Goal: Information Seeking & Learning: Learn about a topic

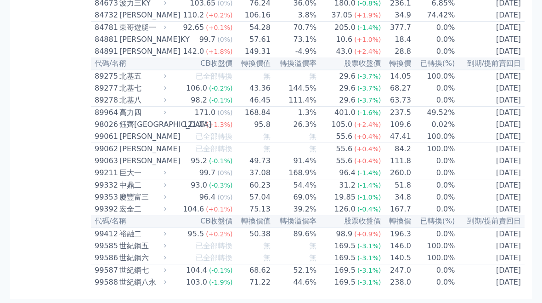
scroll to position [5076, 0]
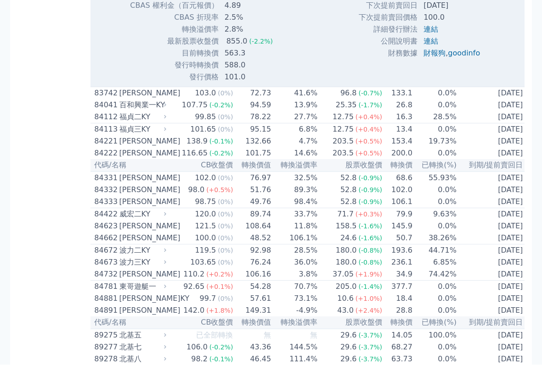
scroll to position [5098, 0]
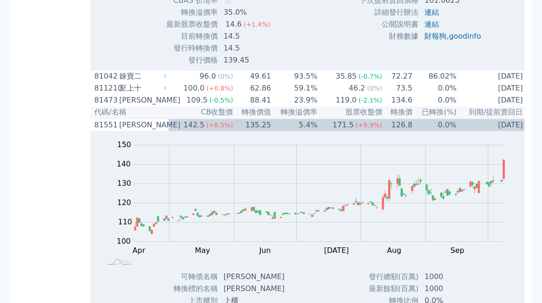
scroll to position [4989, 0]
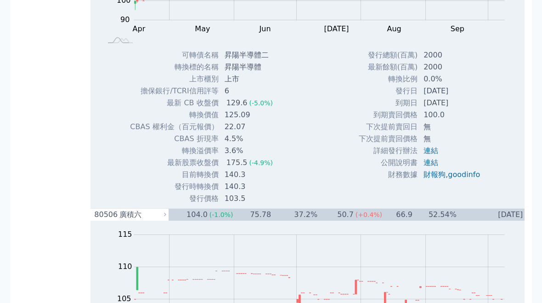
scroll to position [4783, 0]
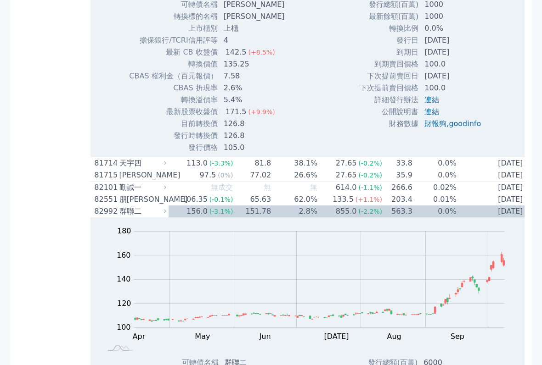
scroll to position [6460, 0]
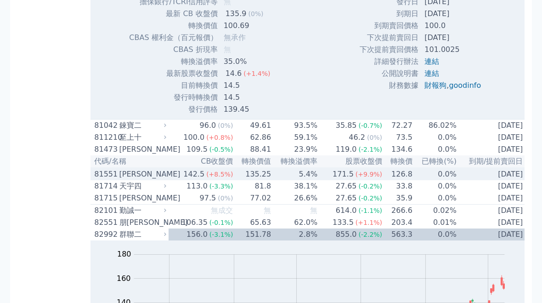
scroll to position [6127, 0]
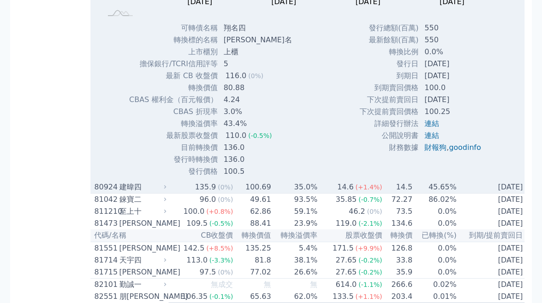
scroll to position [5764, 0]
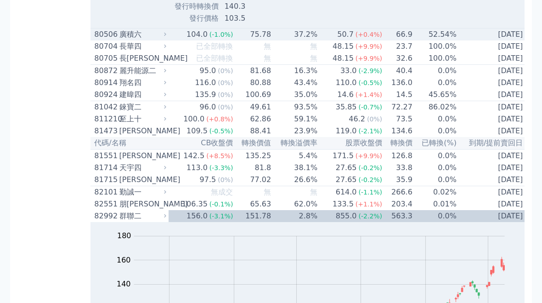
scroll to position [5254, 0]
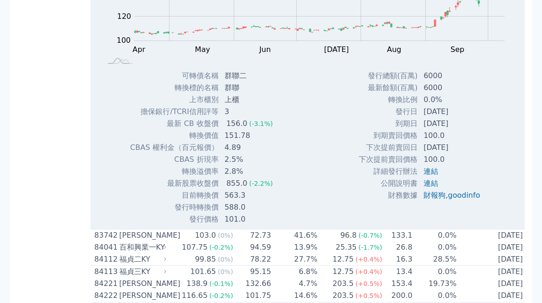
scroll to position [5255, 0]
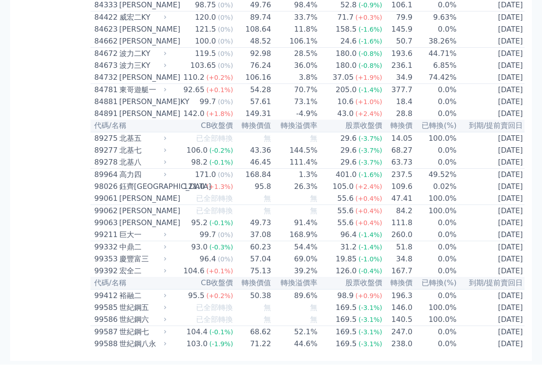
scroll to position [5618, 0]
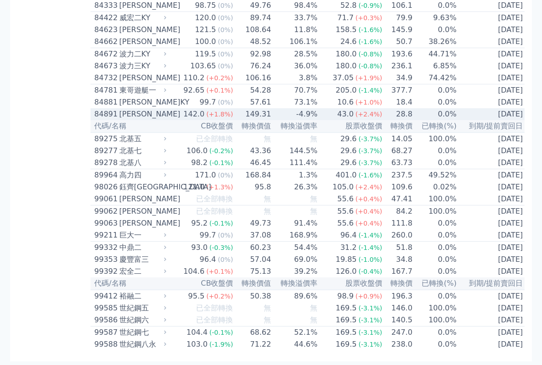
click at [140, 120] on div "[PERSON_NAME]" at bounding box center [141, 114] width 45 height 11
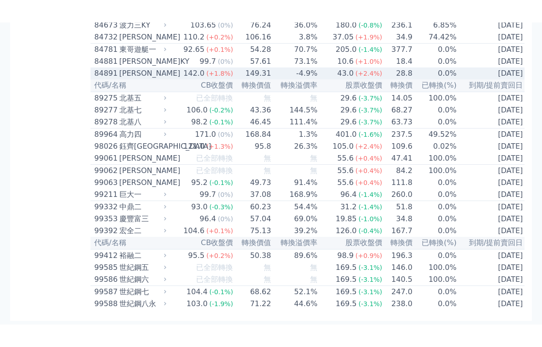
scroll to position [5710, 0]
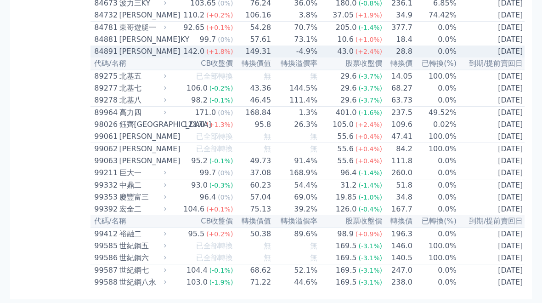
click at [204, 130] on div "121.0" at bounding box center [193, 124] width 25 height 11
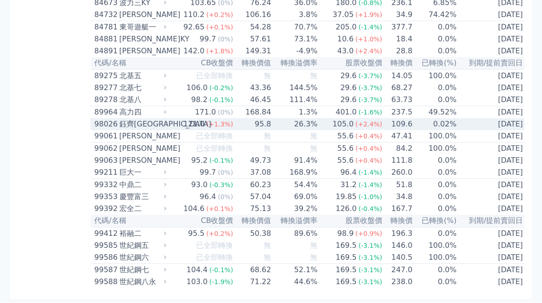
scroll to position [5597, 0]
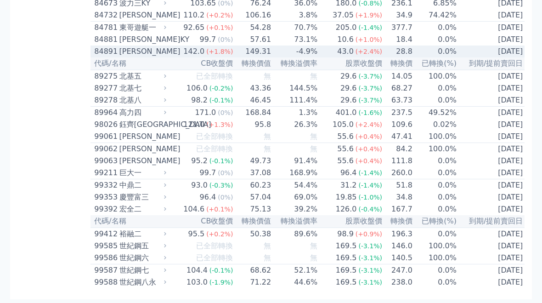
click at [213, 55] on span "(+1.8%)" at bounding box center [219, 51] width 27 height 7
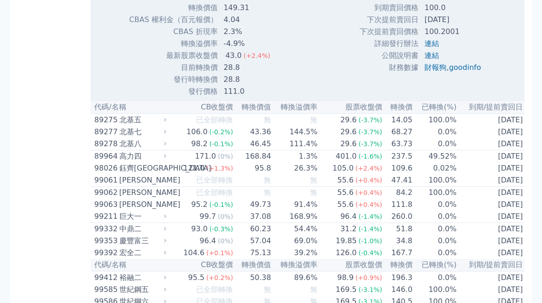
scroll to position [5608, 0]
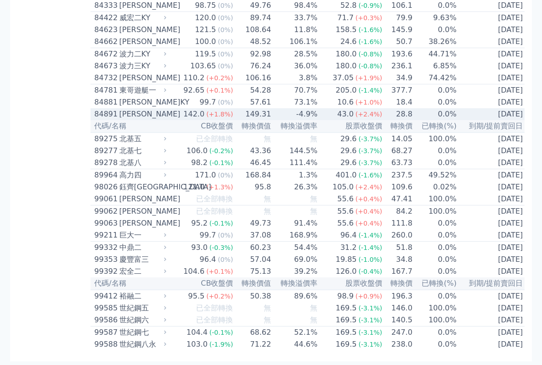
scroll to position [5553, 0]
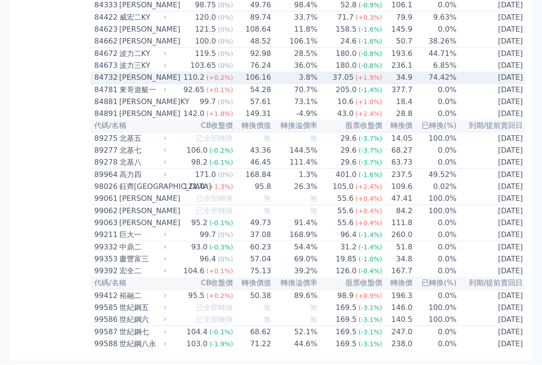
click at [212, 82] on span "(+0.2%)" at bounding box center [219, 77] width 27 height 7
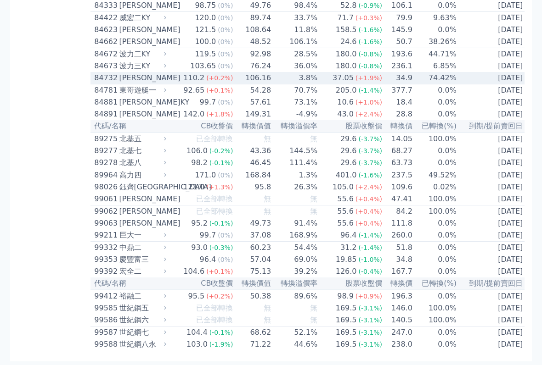
scroll to position [5553, 0]
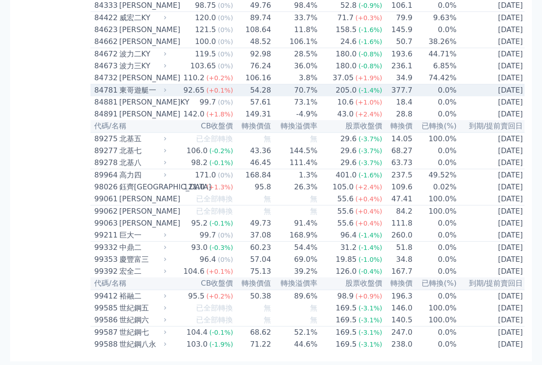
click at [359, 94] on span "(-1.4%)" at bounding box center [371, 90] width 24 height 7
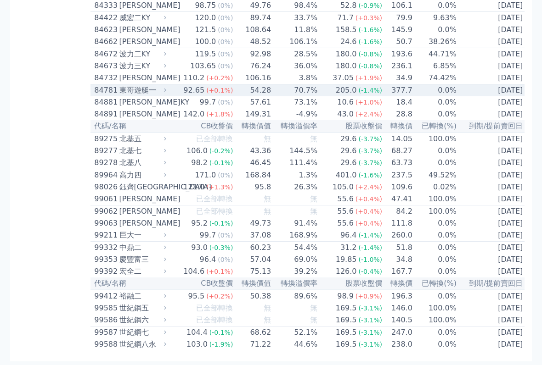
scroll to position [5624, 0]
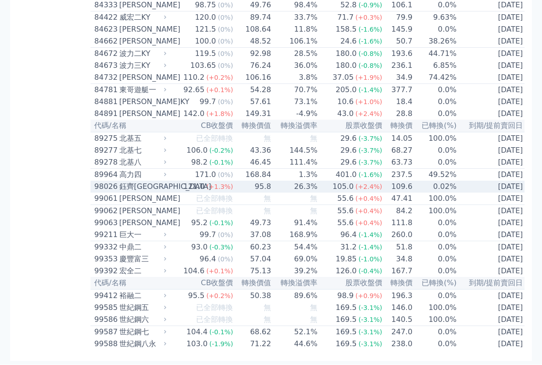
click at [232, 191] on span "(+1.3%)" at bounding box center [219, 187] width 27 height 7
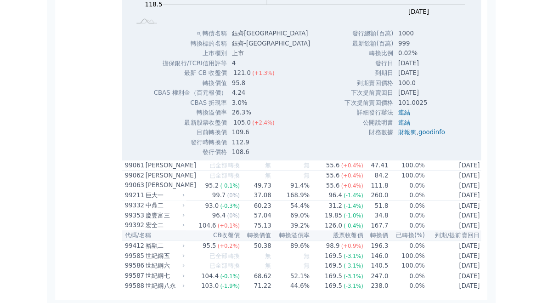
scroll to position [5788, 0]
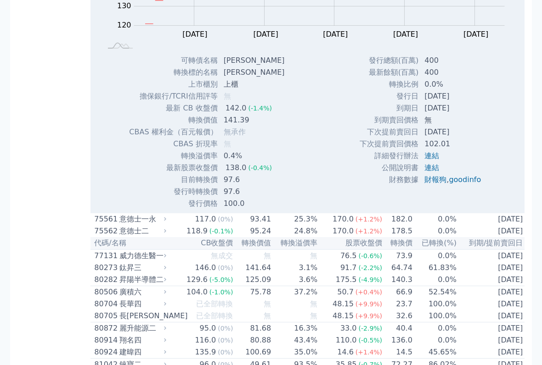
scroll to position [4708, 0]
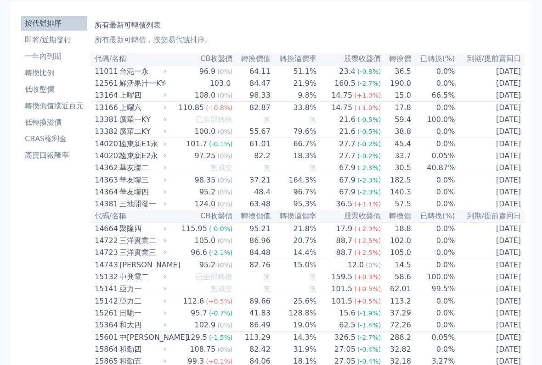
scroll to position [29, 0]
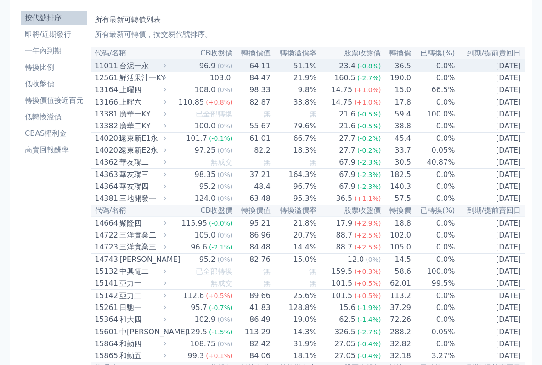
click at [228, 68] on span "(0%)" at bounding box center [224, 66] width 15 height 7
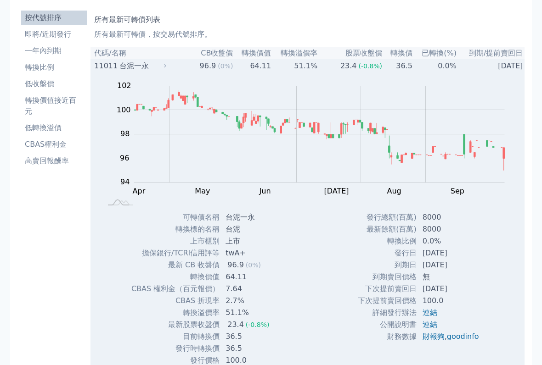
click at [283, 68] on td "51.1%" at bounding box center [294, 66] width 46 height 12
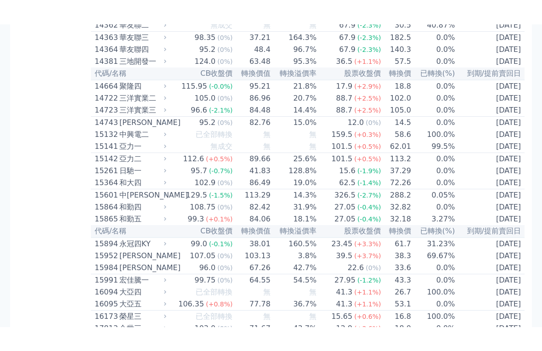
scroll to position [189, 0]
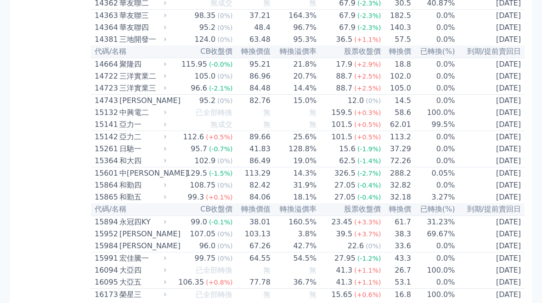
click at [220, 140] on span "(+0.5%)" at bounding box center [219, 136] width 27 height 7
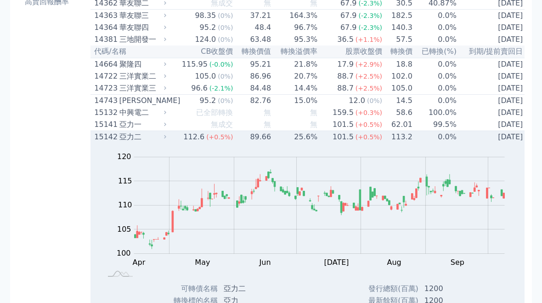
click at [228, 140] on span "(+0.5%)" at bounding box center [219, 136] width 27 height 7
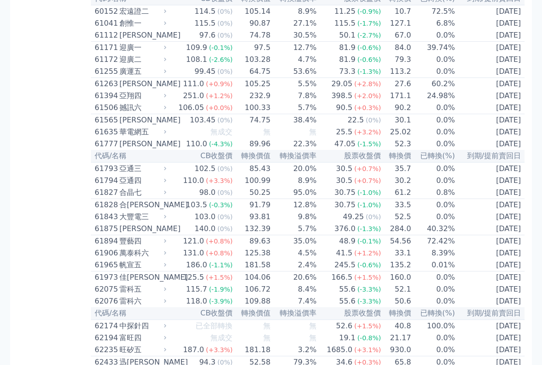
scroll to position [3232, 0]
